Goal: Task Accomplishment & Management: Complete application form

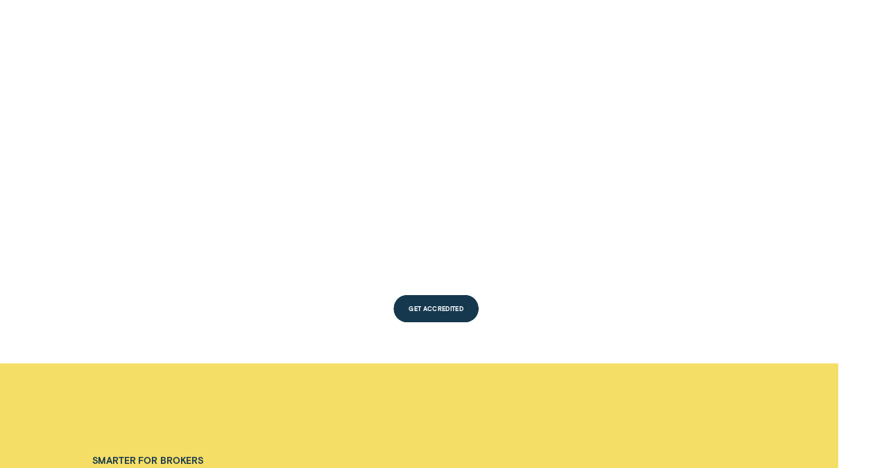
scroll to position [1180, 0]
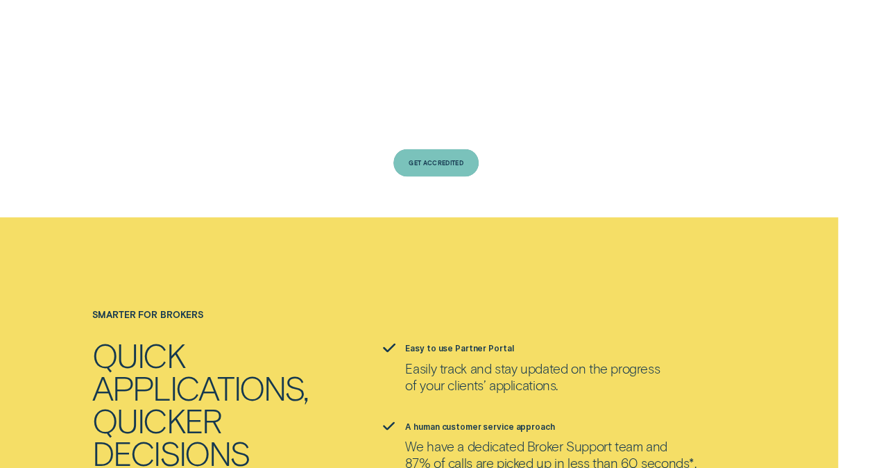
click at [403, 149] on div "Get Accredited" at bounding box center [436, 163] width 85 height 28
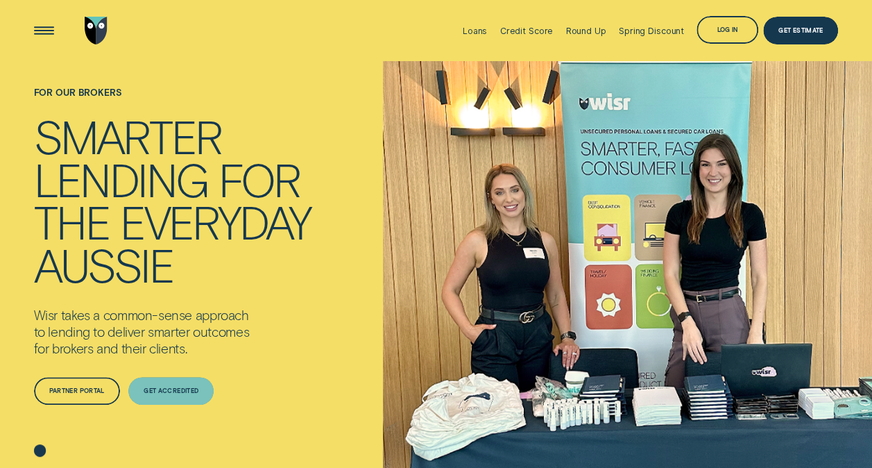
click at [171, 399] on div "Get Accredited" at bounding box center [170, 391] width 85 height 28
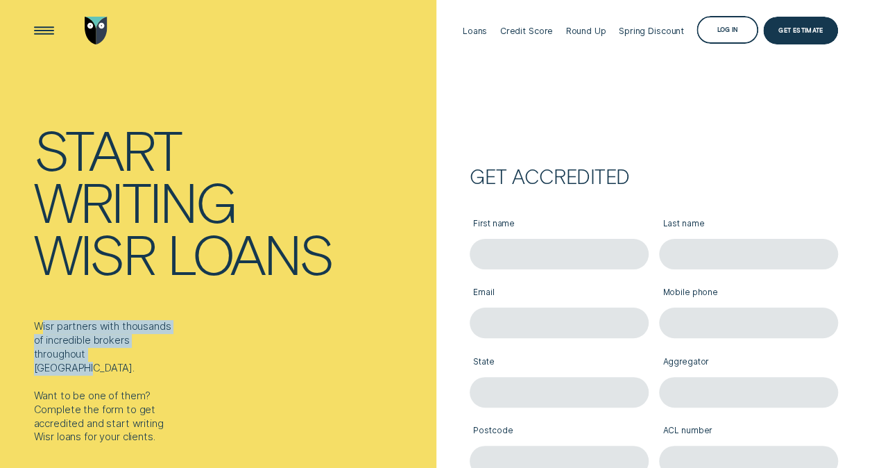
drag, startPoint x: 44, startPoint y: 323, endPoint x: 153, endPoint y: 350, distance: 112.3
click at [153, 350] on div "Wisr partners with thousands of incredible brokers throughout [GEOGRAPHIC_DATA]…" at bounding box center [105, 382] width 143 height 124
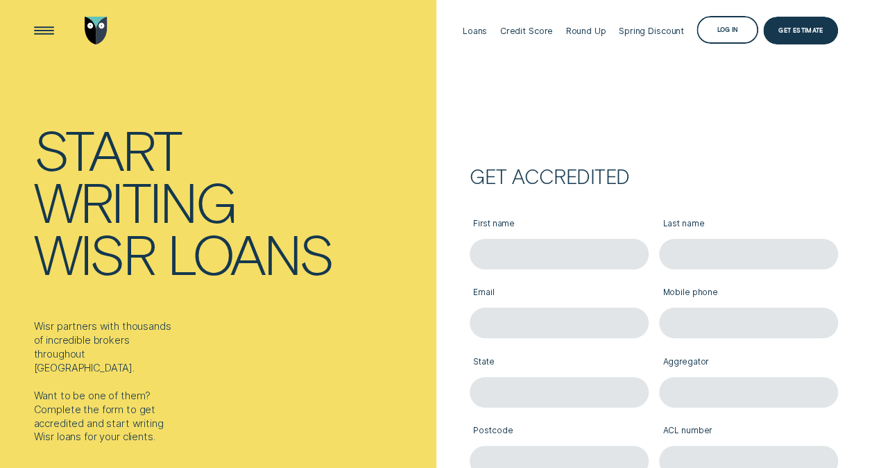
drag, startPoint x: 153, startPoint y: 350, endPoint x: 276, endPoint y: 398, distance: 132.5
click at [267, 401] on div "Start writing Wisr loans Wisr partners with thousands of incredible brokers thr…" at bounding box center [218, 295] width 437 height 468
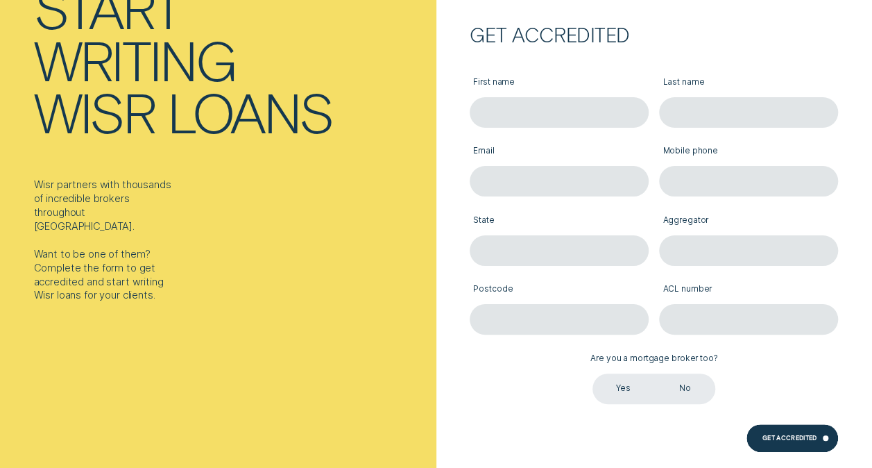
scroll to position [139, 0]
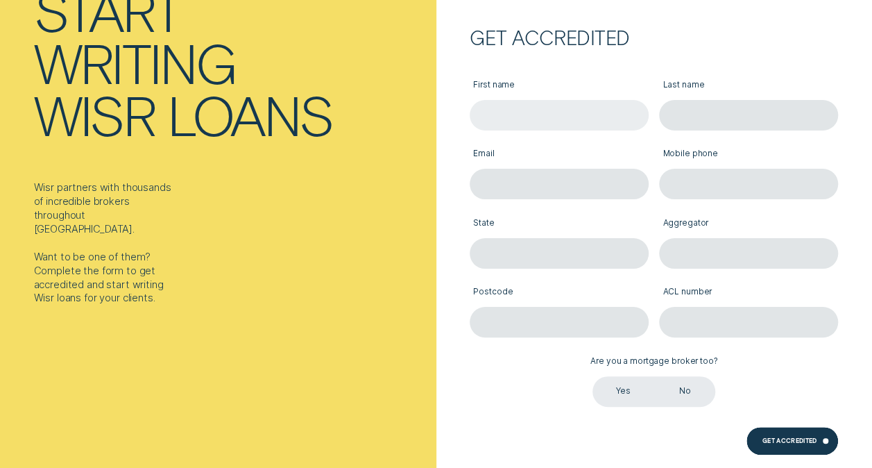
click at [546, 107] on input "First name" at bounding box center [559, 115] width 179 height 31
click at [552, 98] on label "First name" at bounding box center [559, 85] width 179 height 28
click at [552, 100] on input "First name" at bounding box center [559, 115] width 179 height 31
type input "[PERSON_NAME]"
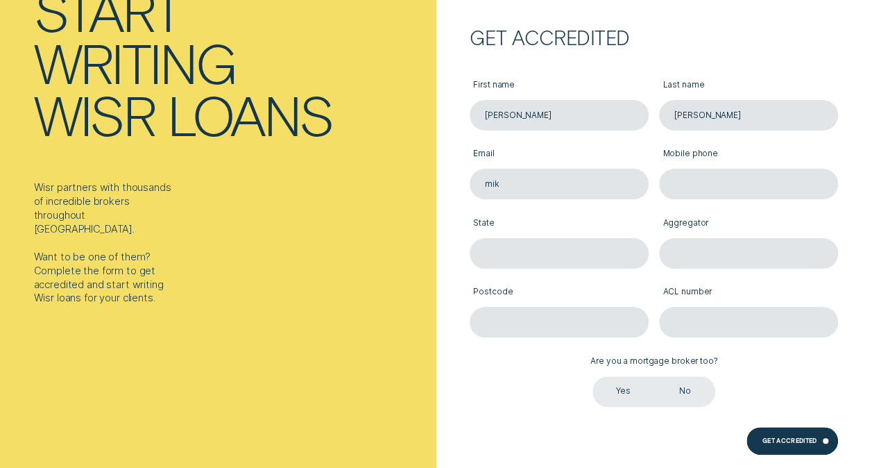
type input "[EMAIL_ADDRESS][DOMAIN_NAME]"
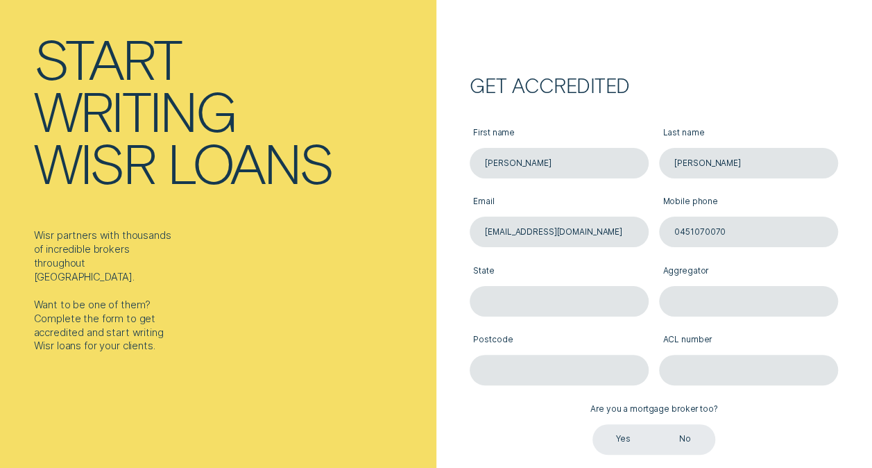
scroll to position [69, 0]
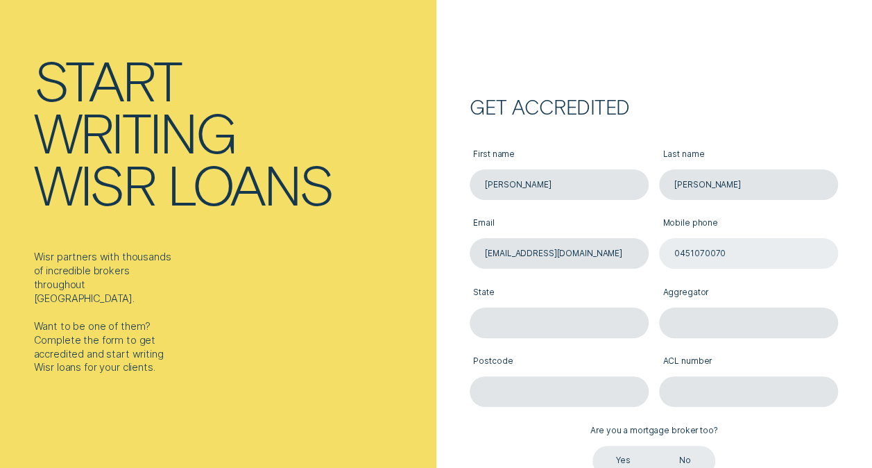
drag, startPoint x: 709, startPoint y: 251, endPoint x: 763, endPoint y: 245, distance: 54.5
click at [709, 251] on input "0451070070" at bounding box center [748, 253] width 179 height 31
type input "0451 070 070"
click at [557, 323] on input "State" at bounding box center [559, 322] width 179 height 31
type input "vic"
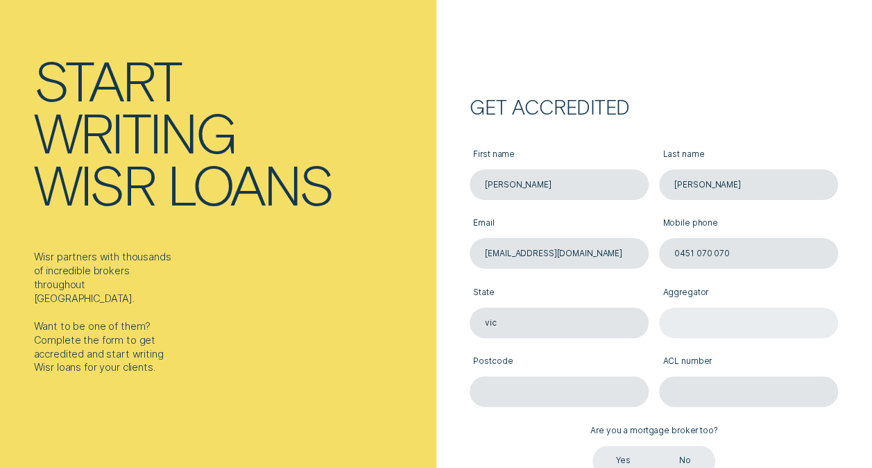
click at [680, 314] on input "Aggregator" at bounding box center [748, 322] width 179 height 31
click at [688, 320] on input "My" at bounding box center [748, 322] width 179 height 31
click at [688, 321] on input "My" at bounding box center [748, 322] width 179 height 31
click at [689, 322] on input "My" at bounding box center [748, 322] width 179 height 31
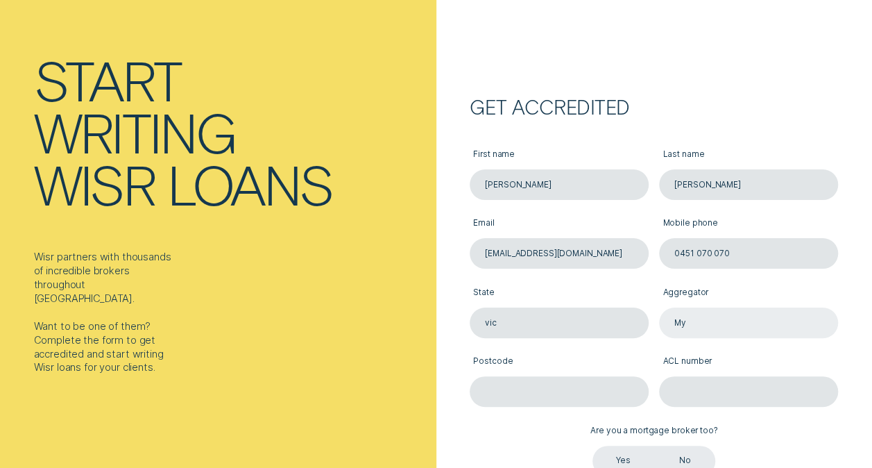
click at [689, 322] on input "My" at bounding box center [748, 322] width 179 height 31
paste input "Local Broker PTY LTD"
type input "My Local Broker PTY LTD"
click at [583, 382] on input "Postcode" at bounding box center [559, 391] width 179 height 31
click at [446, 399] on div "Get accredited First name [PERSON_NAME] Last name [PERSON_NAME] Email [EMAIL_AD…" at bounding box center [640, 326] width 398 height 455
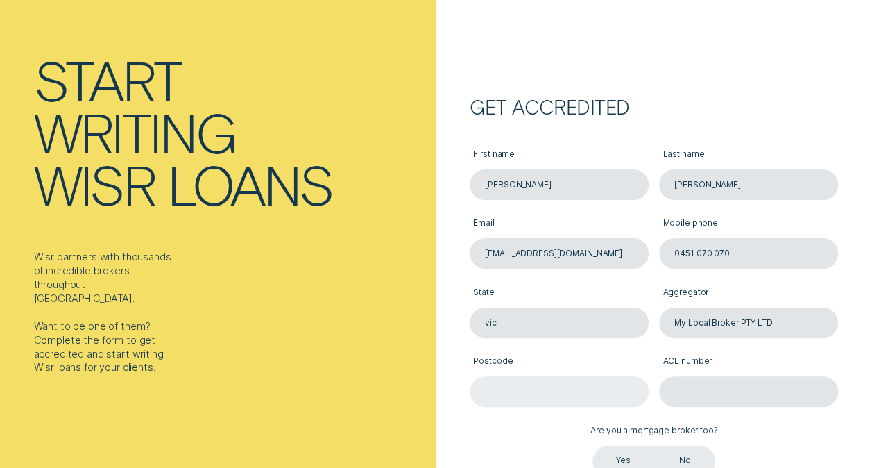
click at [530, 397] on input "Postcode" at bounding box center [559, 391] width 179 height 31
type input "3975"
click at [705, 380] on input "ACL number" at bounding box center [748, 391] width 179 height 31
paste input "481374"
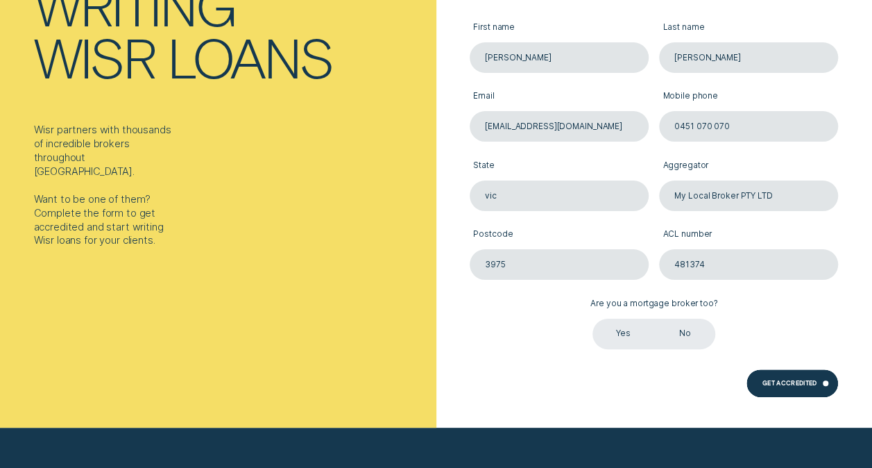
scroll to position [208, 0]
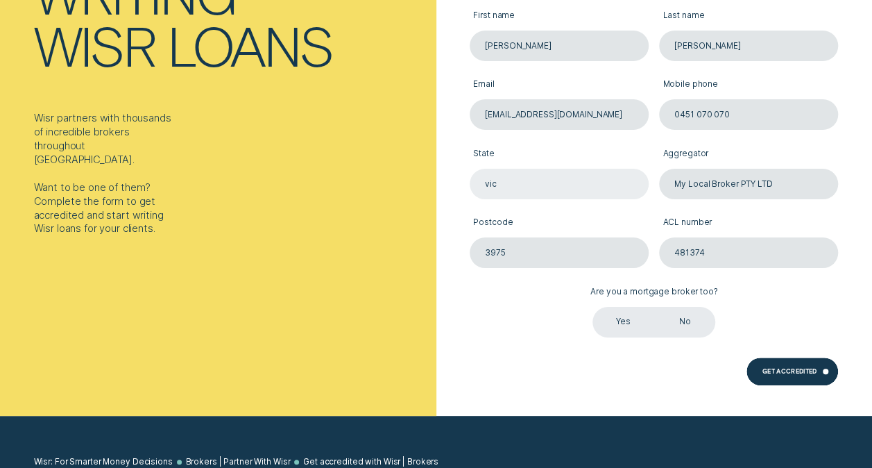
type input "481374"
click at [530, 180] on input "vic" at bounding box center [559, 184] width 179 height 31
type input "VIC"
click at [523, 328] on div "First name [PERSON_NAME] Last name [PERSON_NAME] Email [EMAIL_ADDRESS][DOMAIN_N…" at bounding box center [654, 164] width 379 height 345
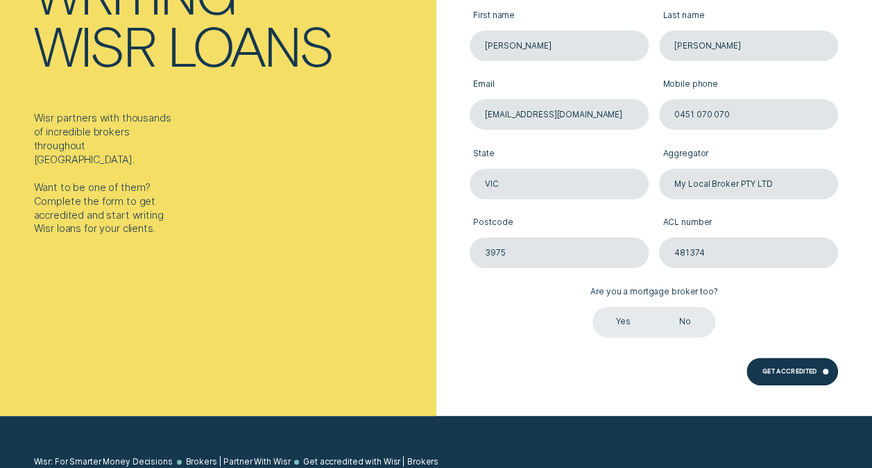
click at [623, 327] on label "Yes" at bounding box center [623, 322] width 61 height 31
click at [593, 307] on input "Yes" at bounding box center [593, 307] width 0 height 0
click at [777, 365] on div "Get Accredited" at bounding box center [793, 371] width 92 height 28
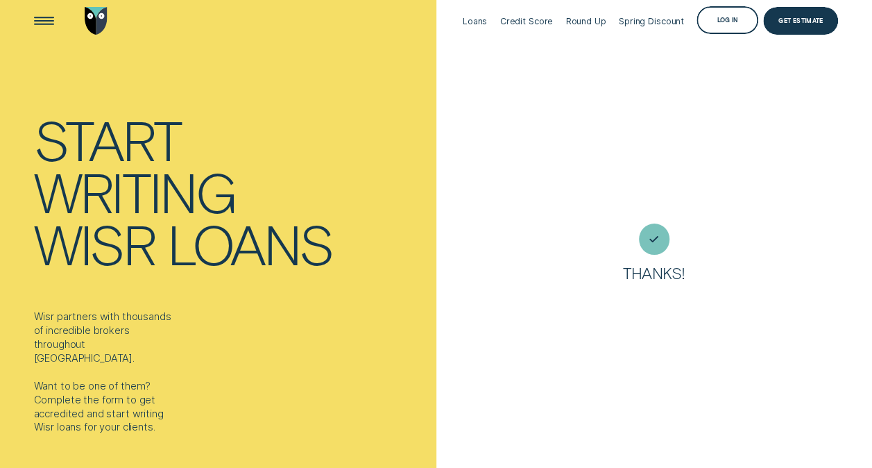
scroll to position [0, 0]
